Goal: Task Accomplishment & Management: Manage account settings

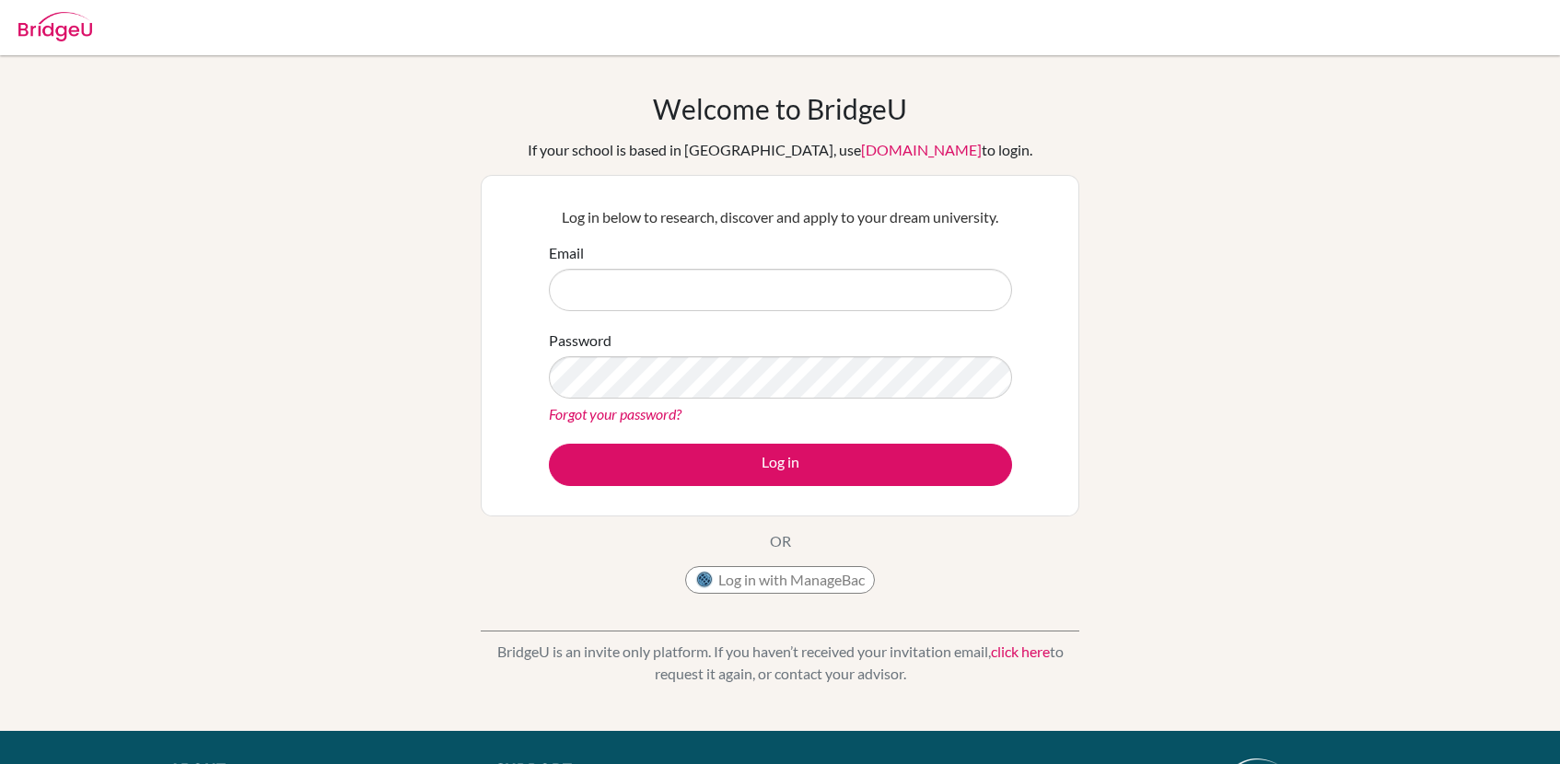
type input "andria.sloan+admin@bridge-u.com"
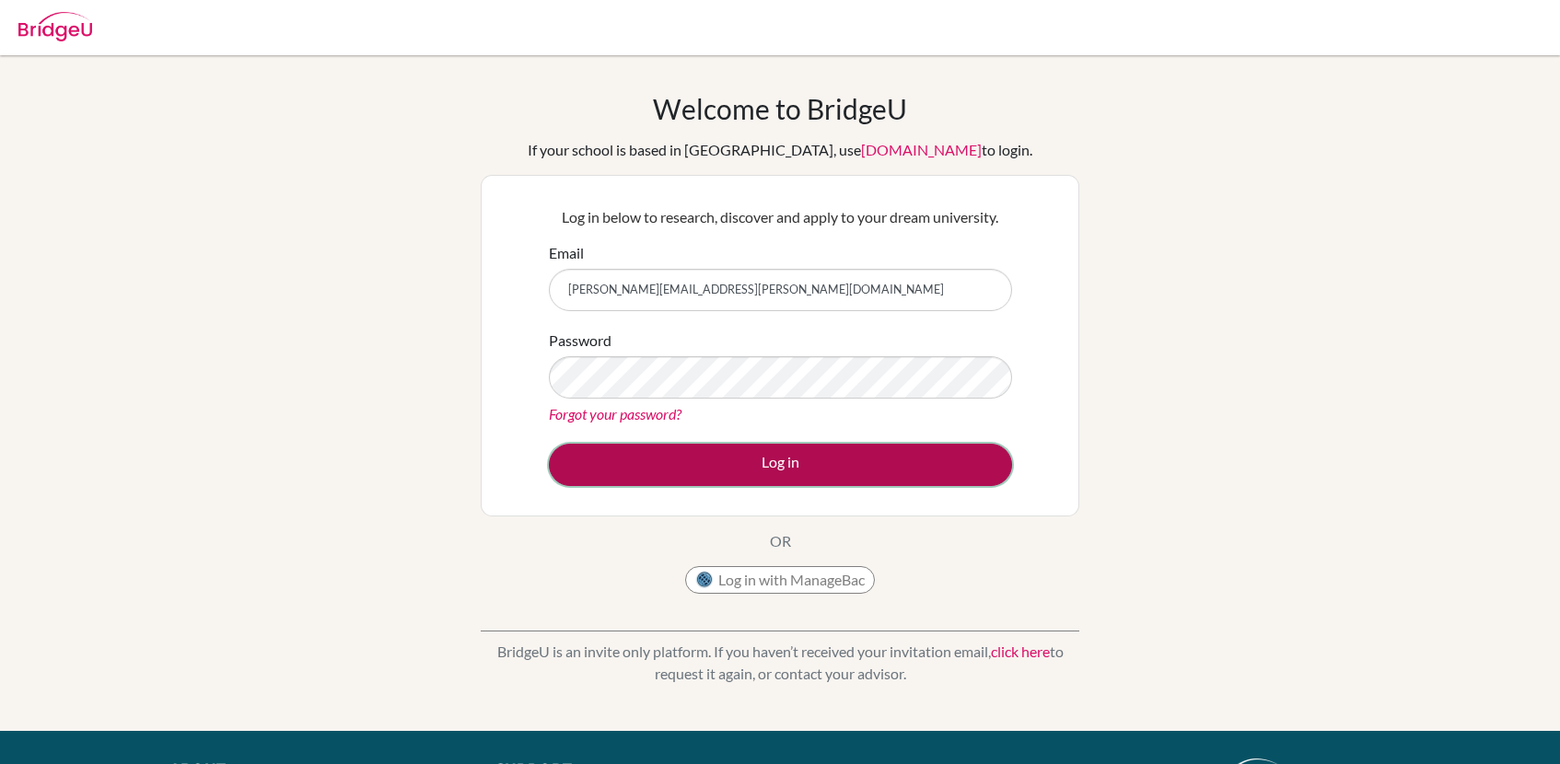
click at [663, 463] on button "Log in" at bounding box center [780, 465] width 463 height 42
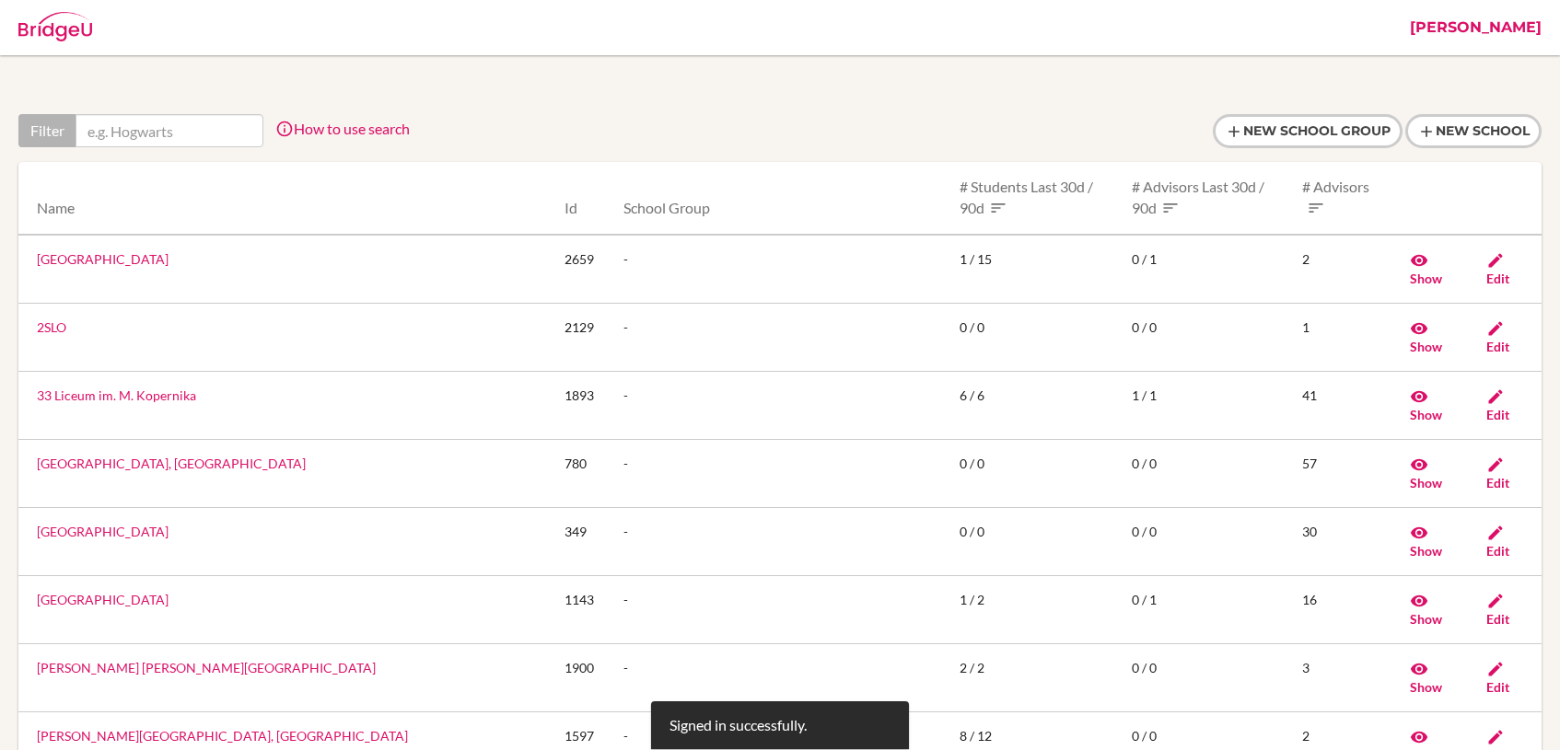
click at [1496, 19] on link "[PERSON_NAME]" at bounding box center [1475, 27] width 150 height 55
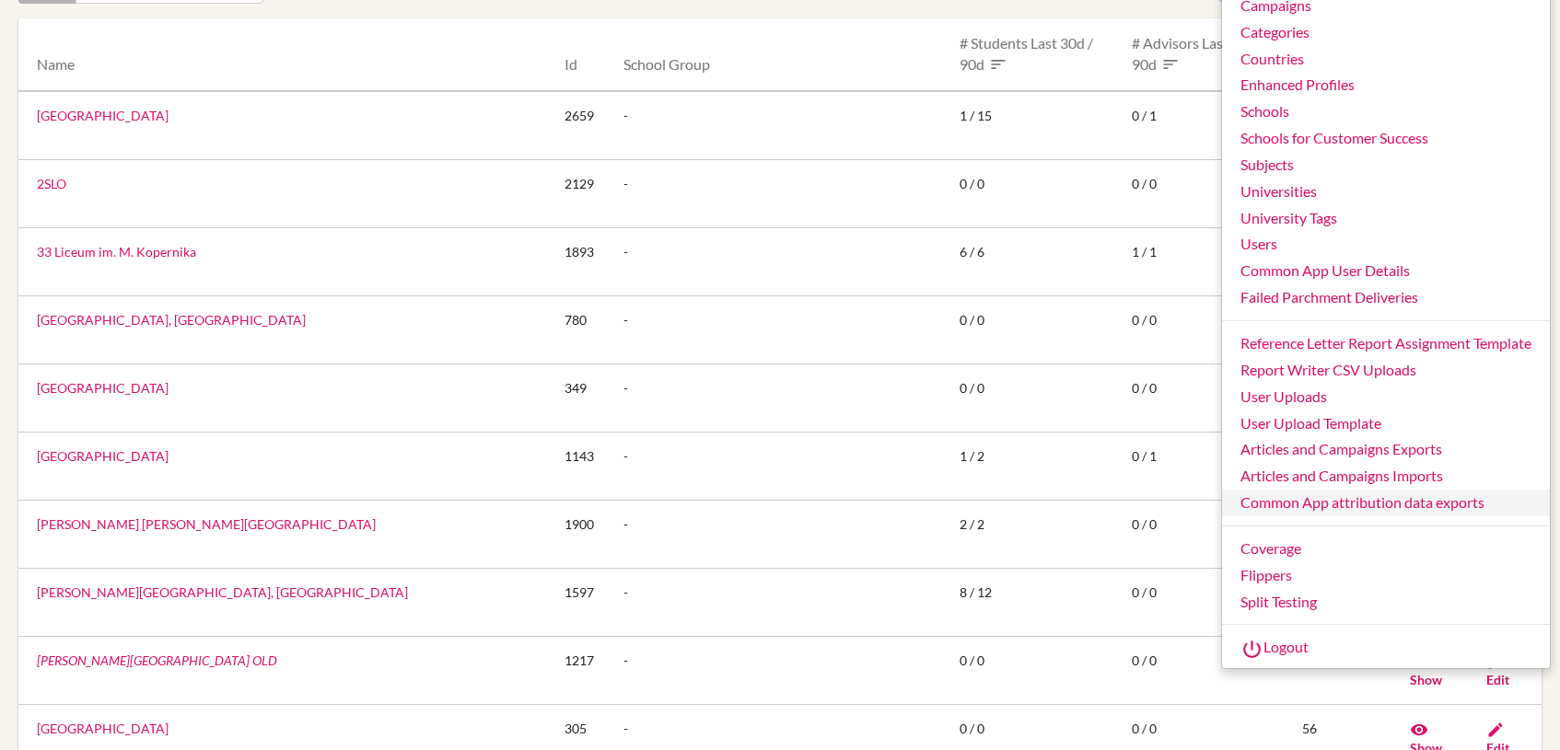
scroll to position [383, 0]
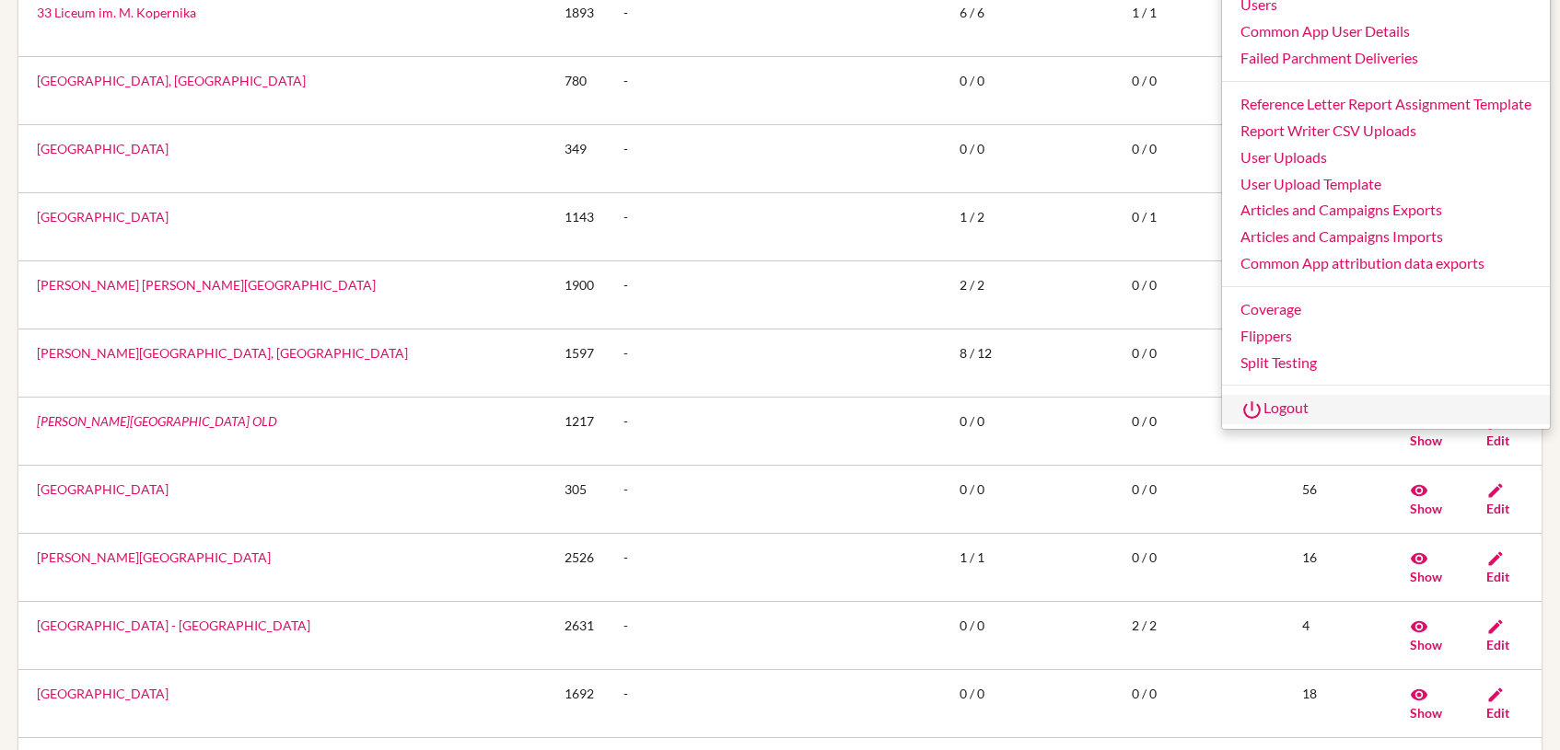
click at [1296, 408] on link "Logout" at bounding box center [1386, 409] width 328 height 29
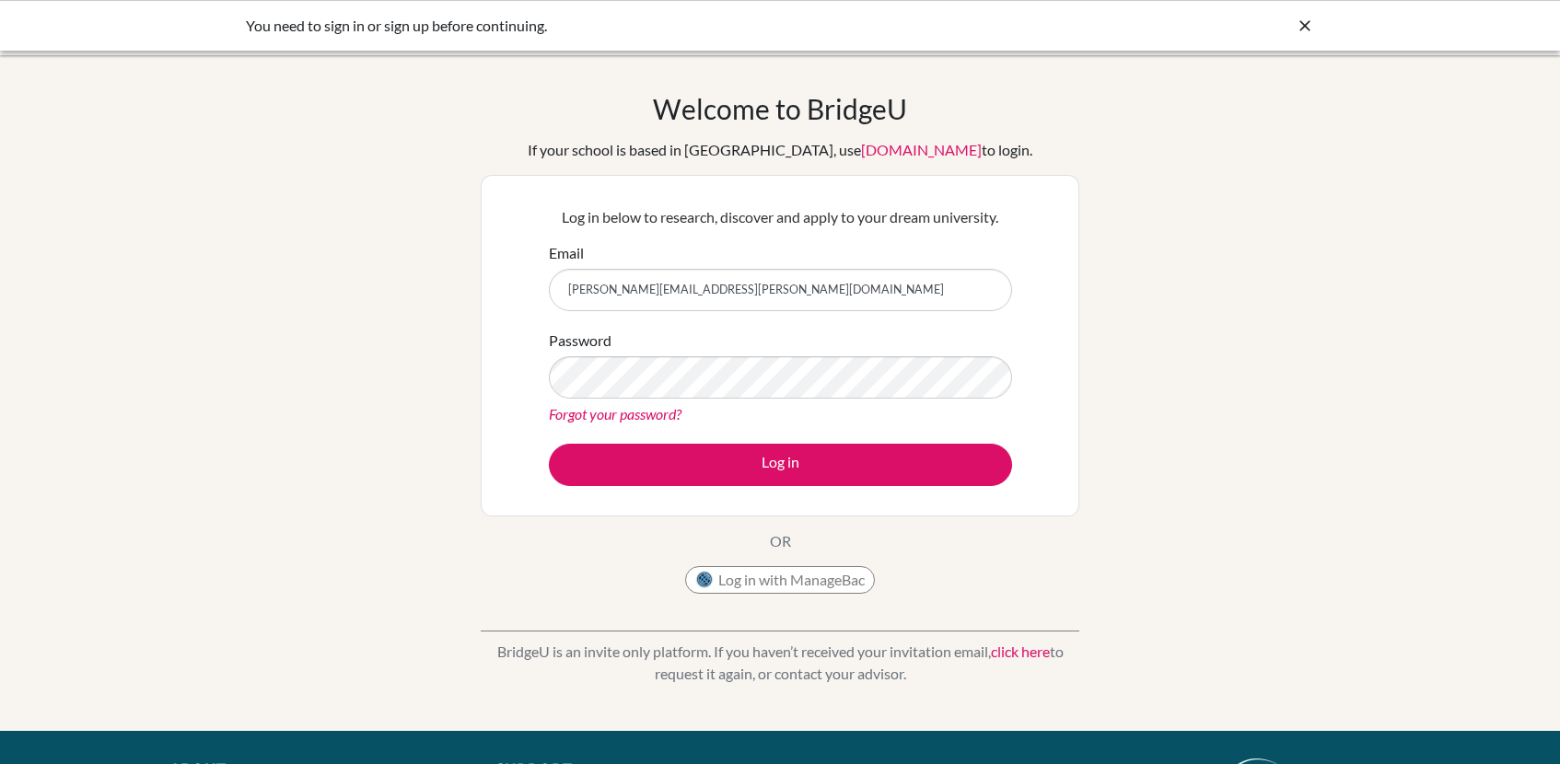
click at [803, 282] on input "andria.sloan+admin@bridge-u.com" at bounding box center [780, 290] width 463 height 42
click at [733, 296] on input "andria.sloan+admin@bridge-u.com" at bounding box center [780, 290] width 463 height 42
type input "andria.sloan+student@bridge-u.com"
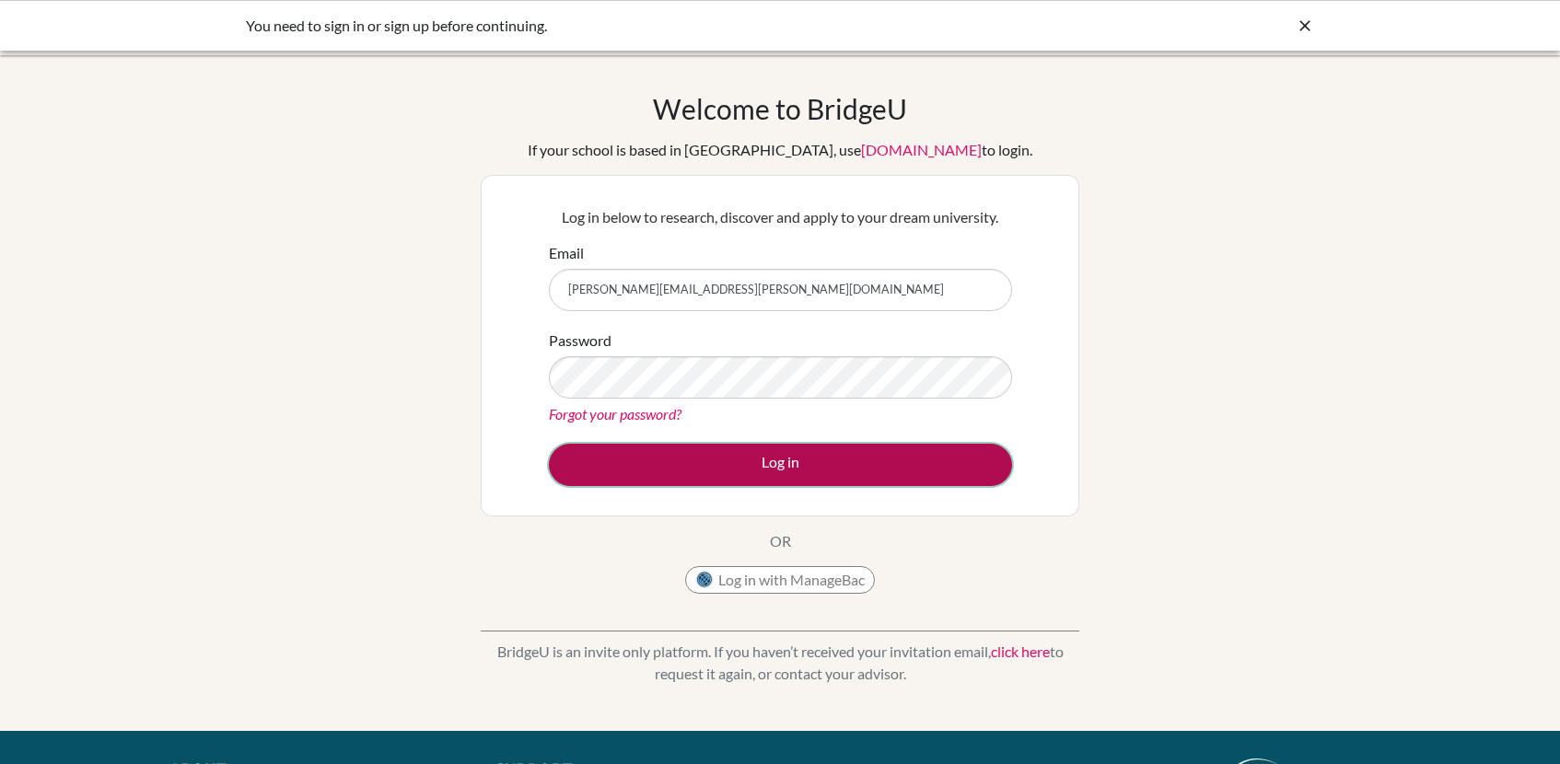
click at [714, 451] on button "Log in" at bounding box center [780, 465] width 463 height 42
